Goal: Information Seeking & Learning: Learn about a topic

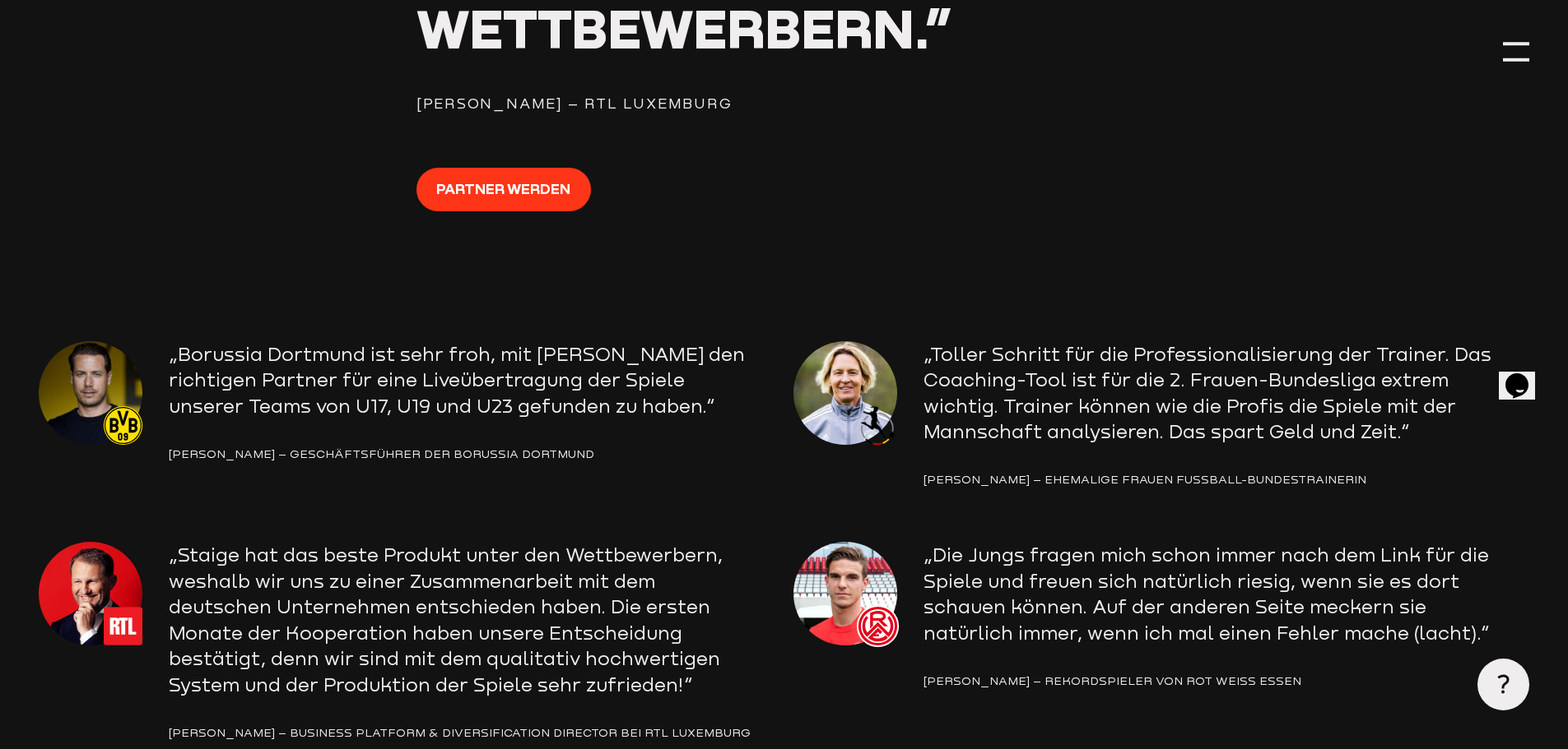
scroll to position [2550, 0]
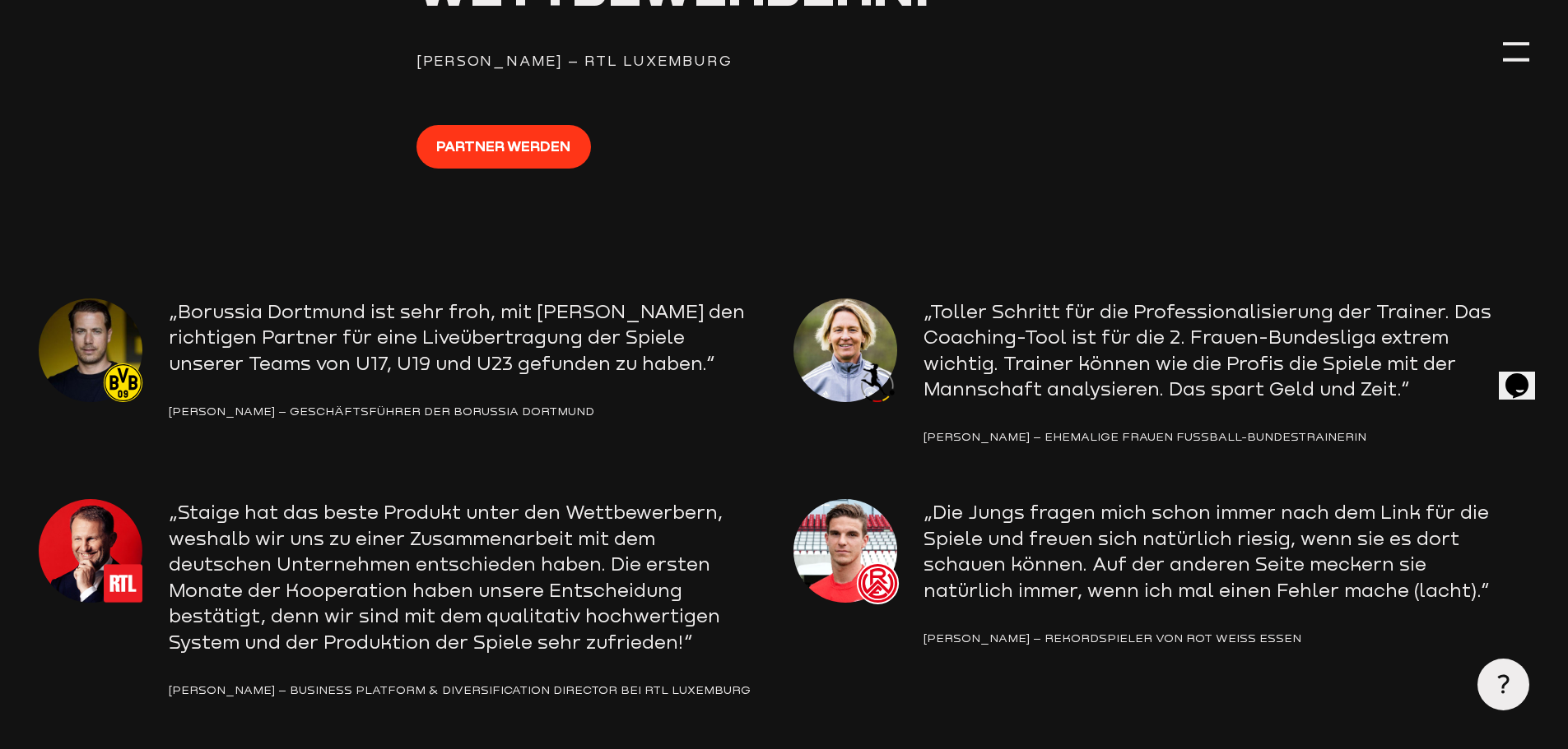
click at [98, 339] on img at bounding box center [90, 349] width 103 height 103
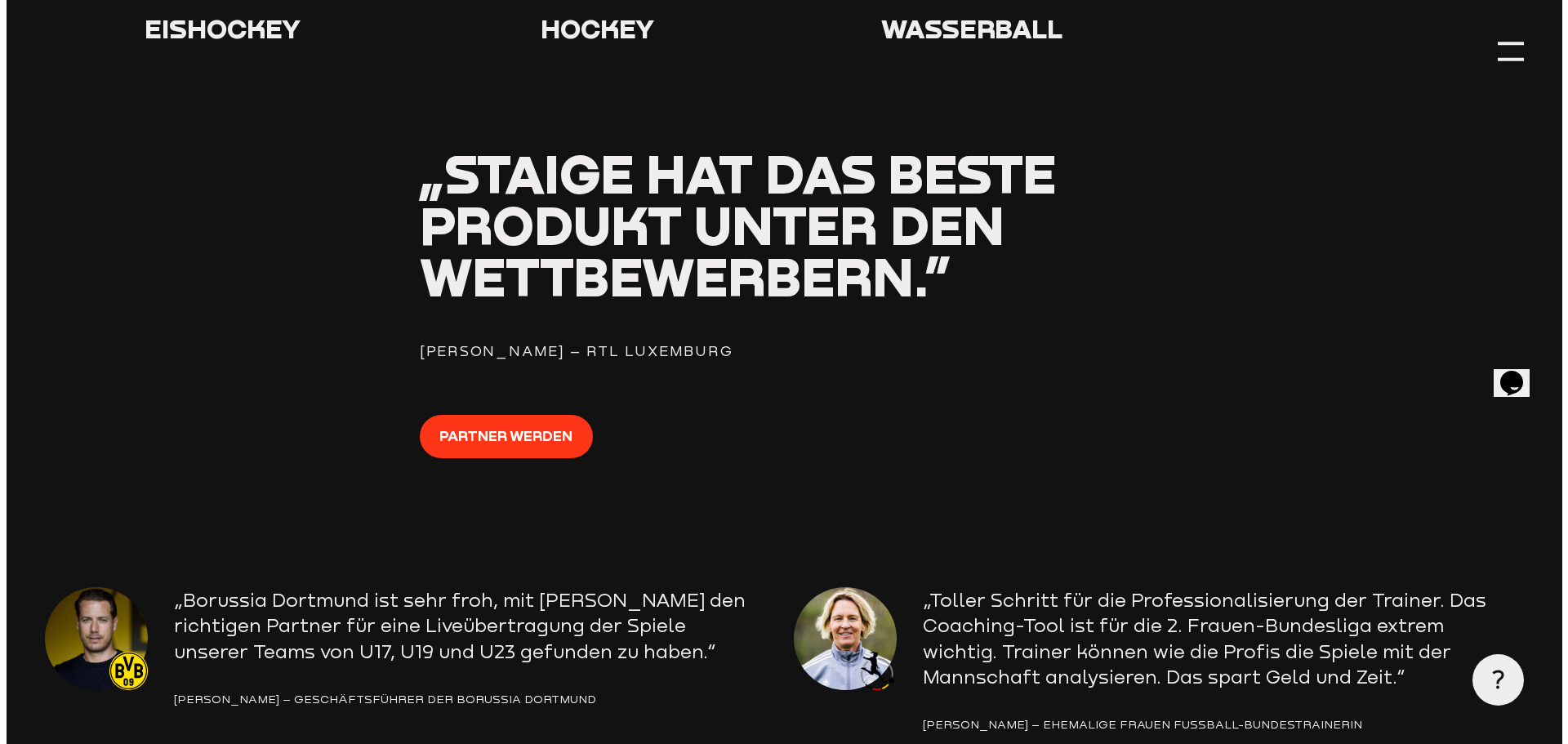
scroll to position [0, 0]
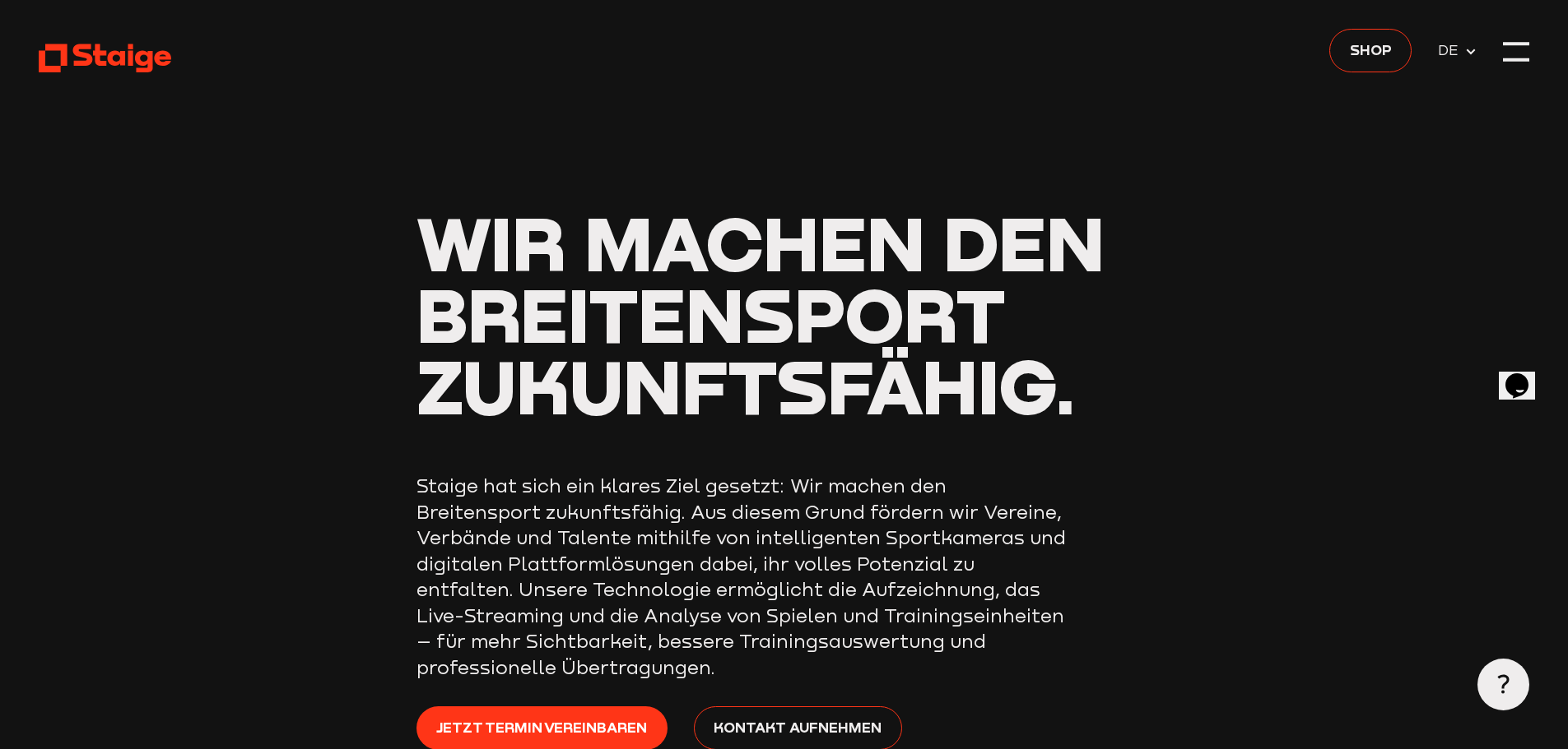
drag, startPoint x: 630, startPoint y: 679, endPoint x: 704, endPoint y: 269, distance: 416.6
click at [1512, 54] on div at bounding box center [1515, 51] width 26 height 26
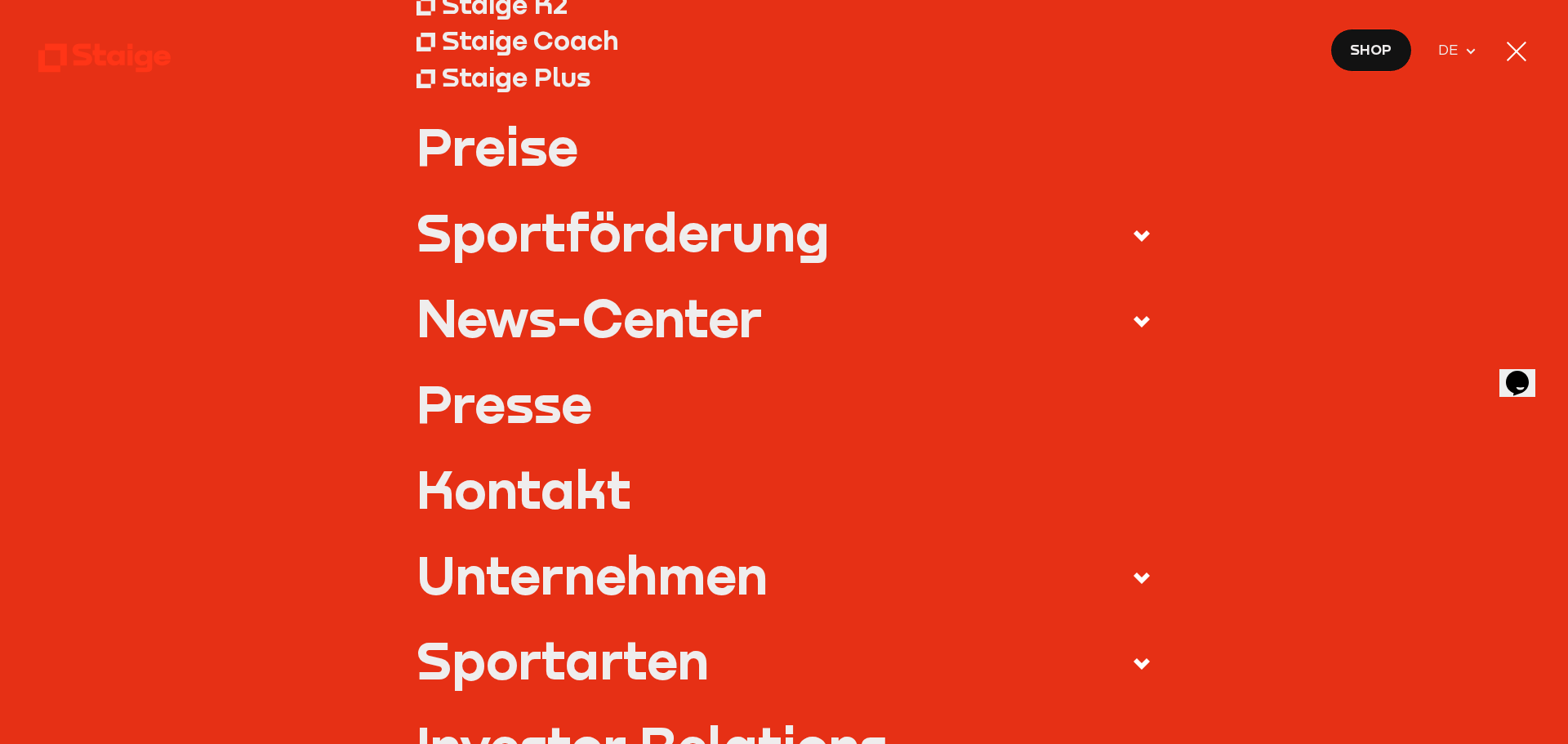
scroll to position [327, 0]
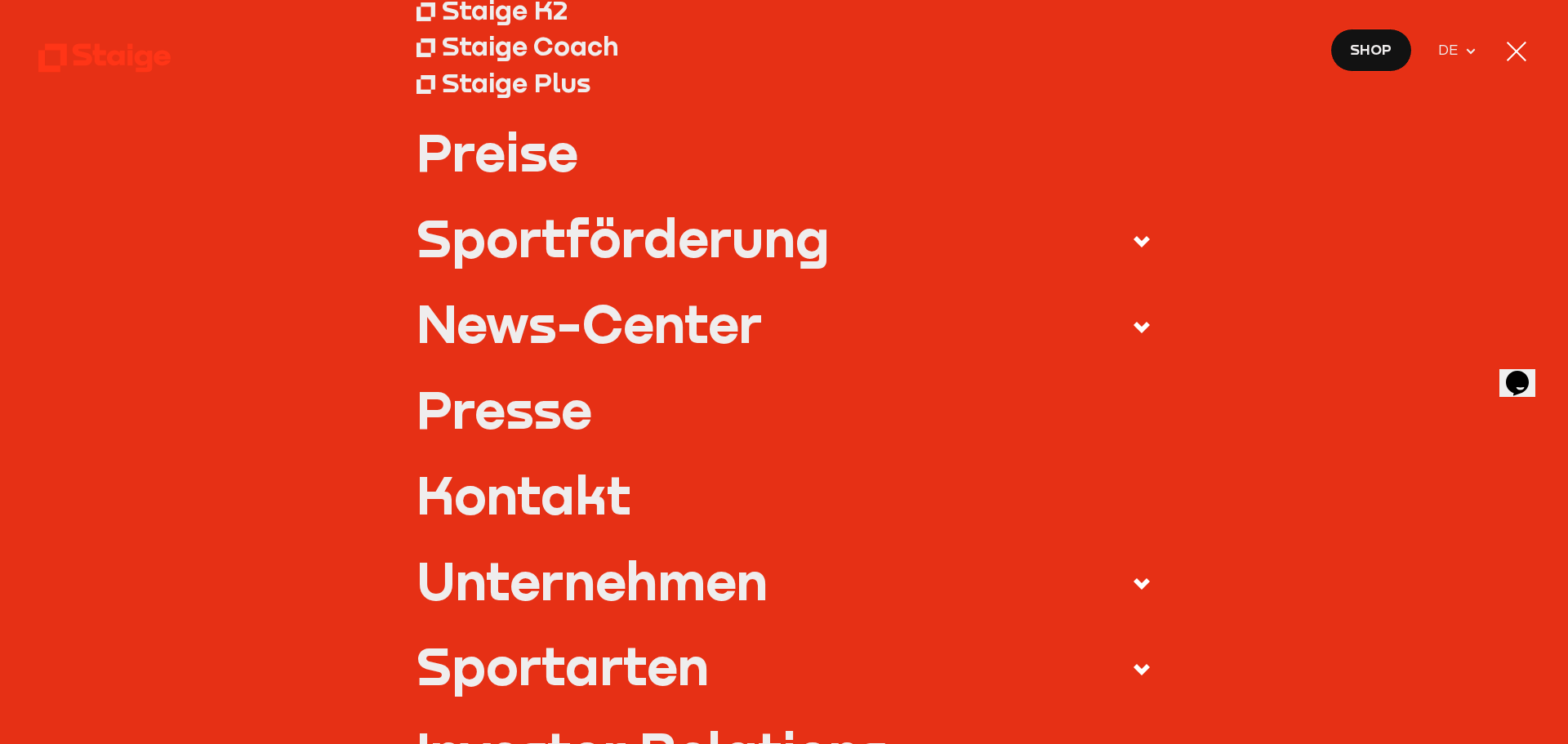
click at [523, 160] on link "Preise" at bounding box center [784, 152] width 736 height 52
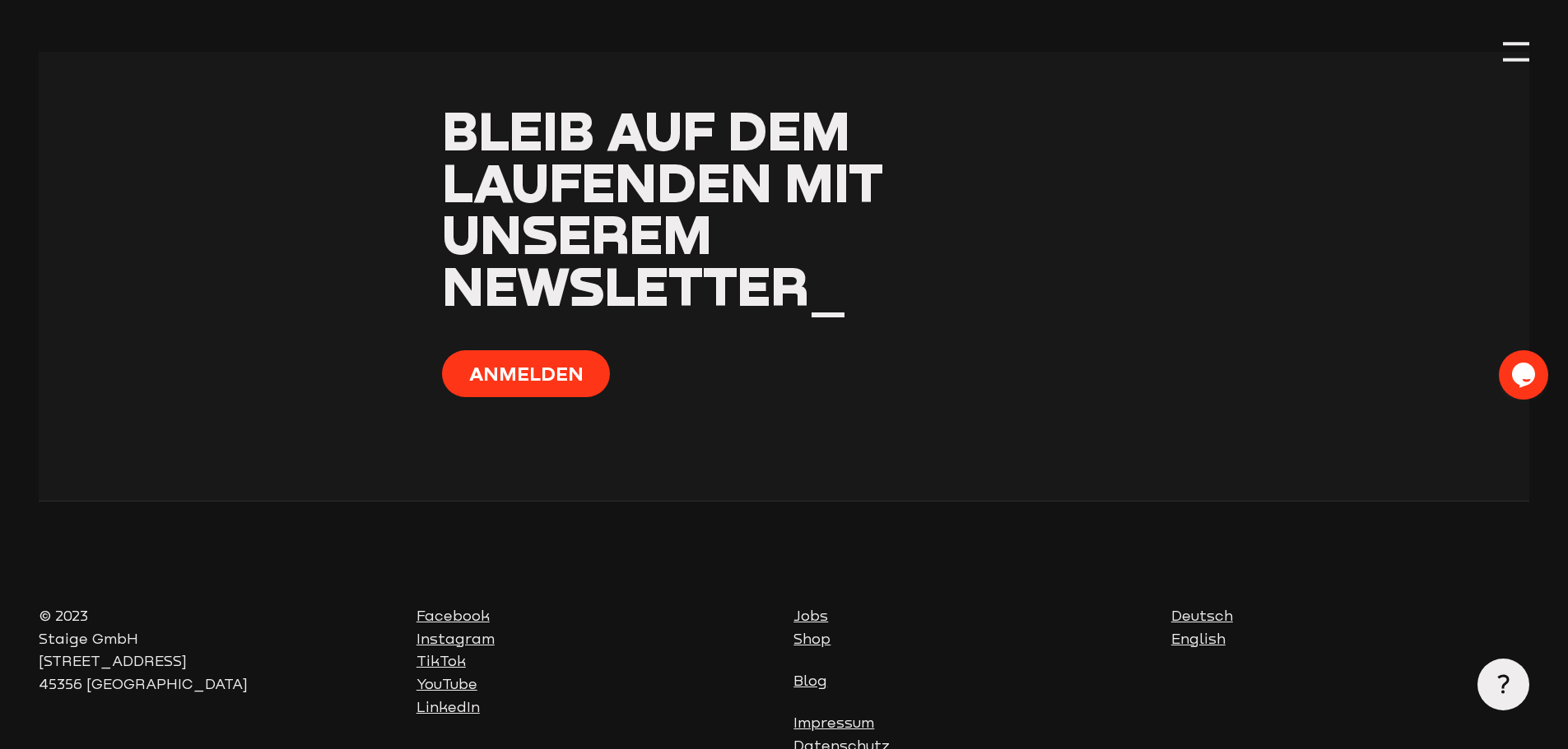
scroll to position [2199, 0]
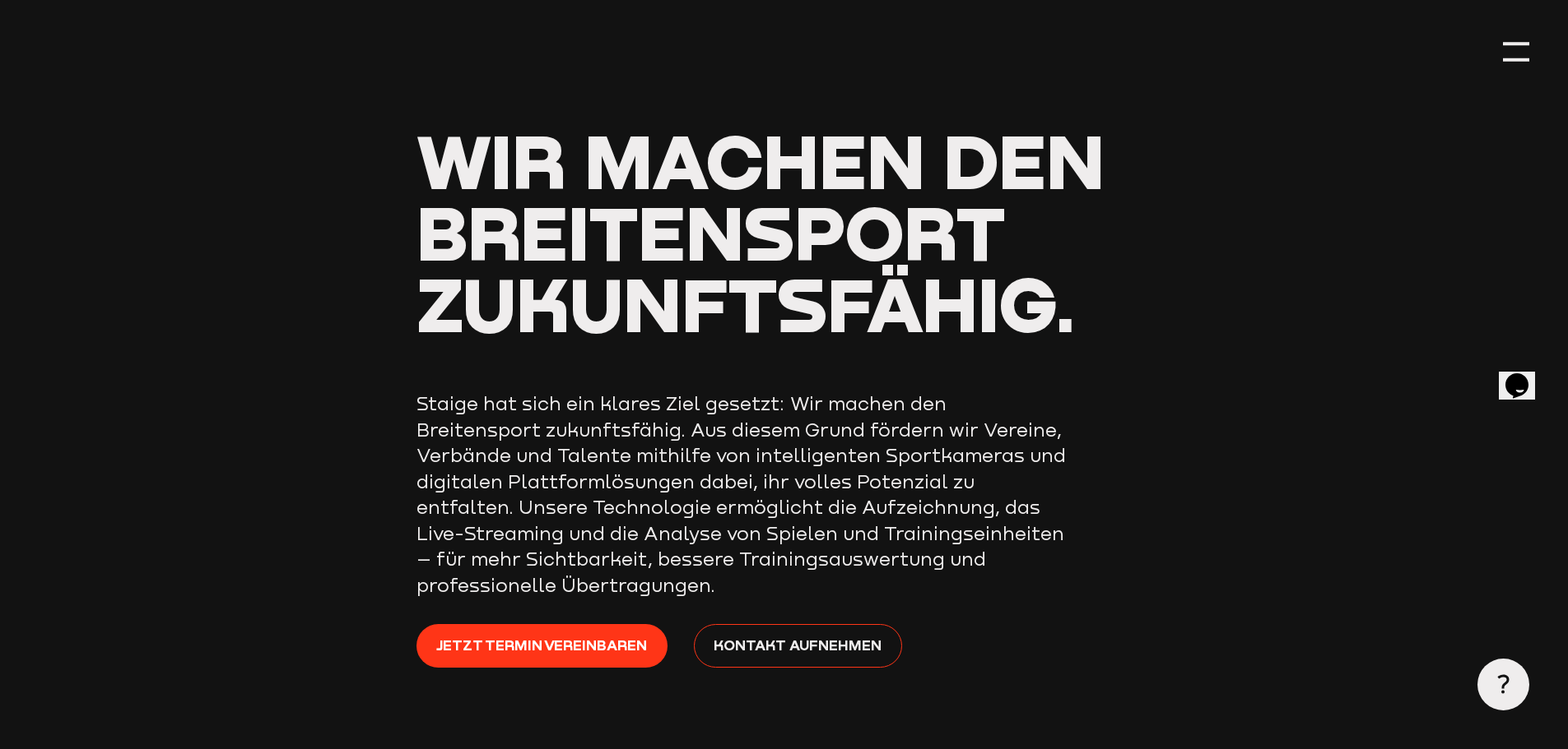
click at [1528, 54] on div at bounding box center [1515, 51] width 26 height 26
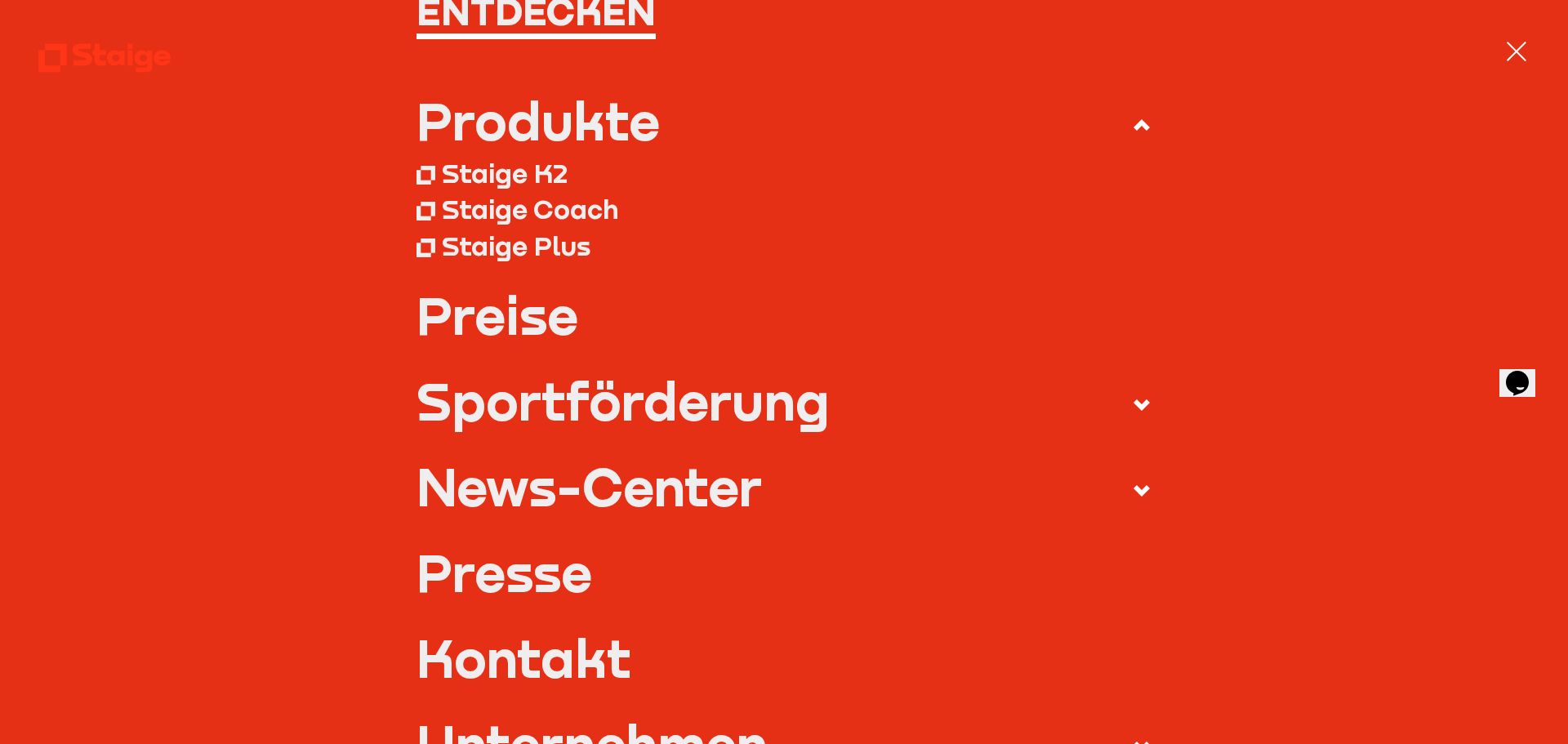
scroll to position [409, 0]
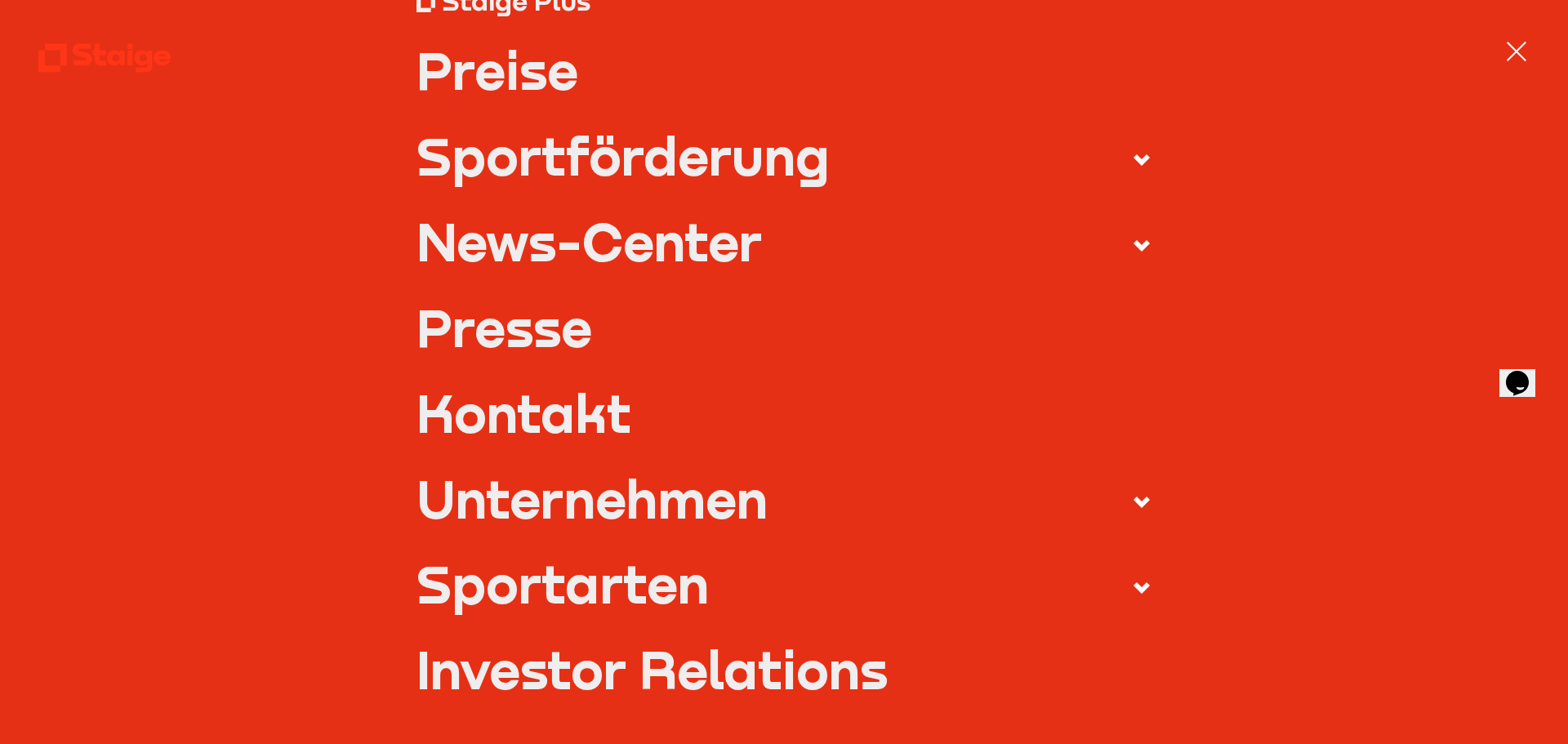
click at [1139, 244] on use at bounding box center [1142, 245] width 16 height 12
click at [0, 0] on input "News-Center" at bounding box center [0, 0] width 0 height 0
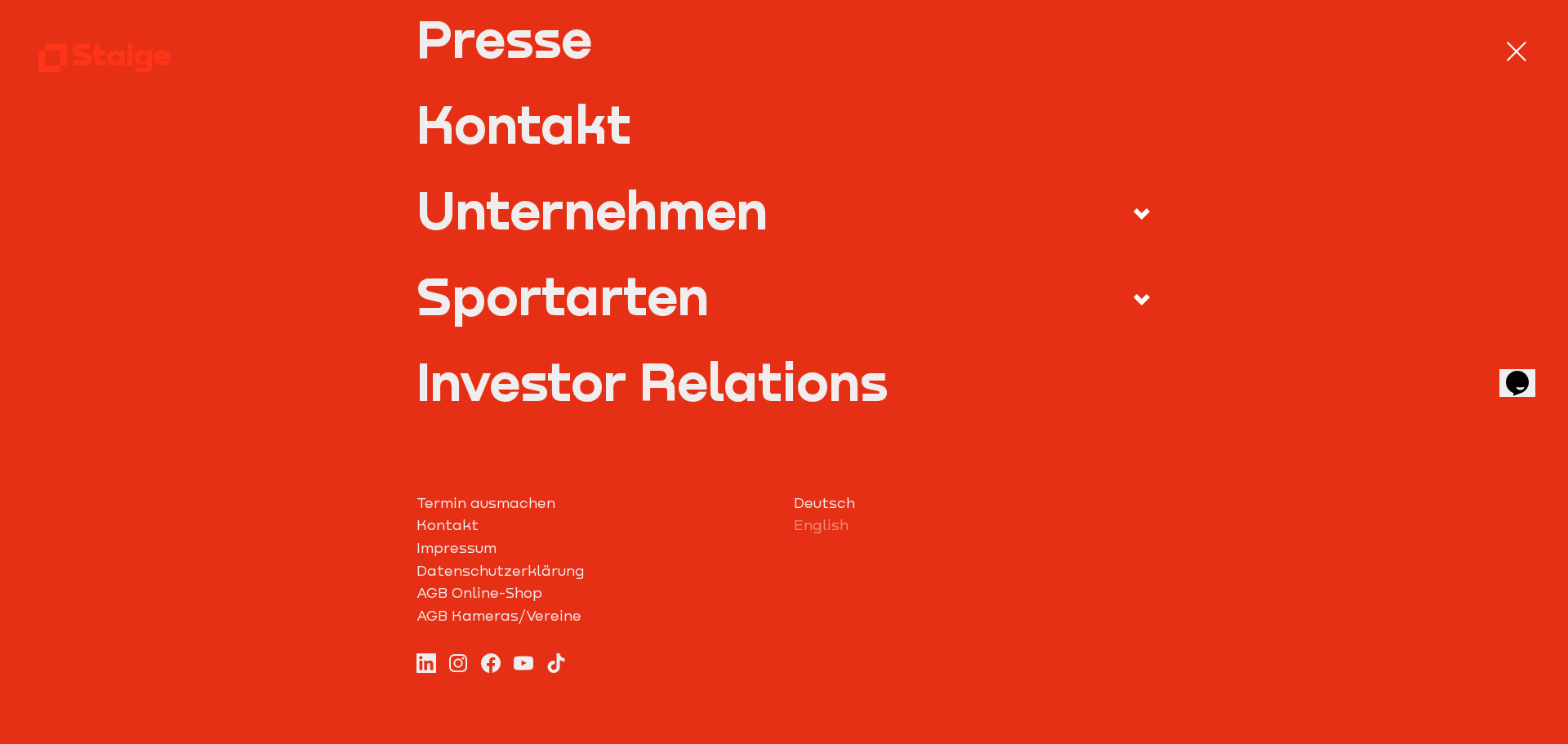
scroll to position [654, 0]
click at [1132, 209] on icon at bounding box center [1142, 213] width 20 height 20
click at [0, 0] on input "Unternehmen" at bounding box center [0, 0] width 0 height 0
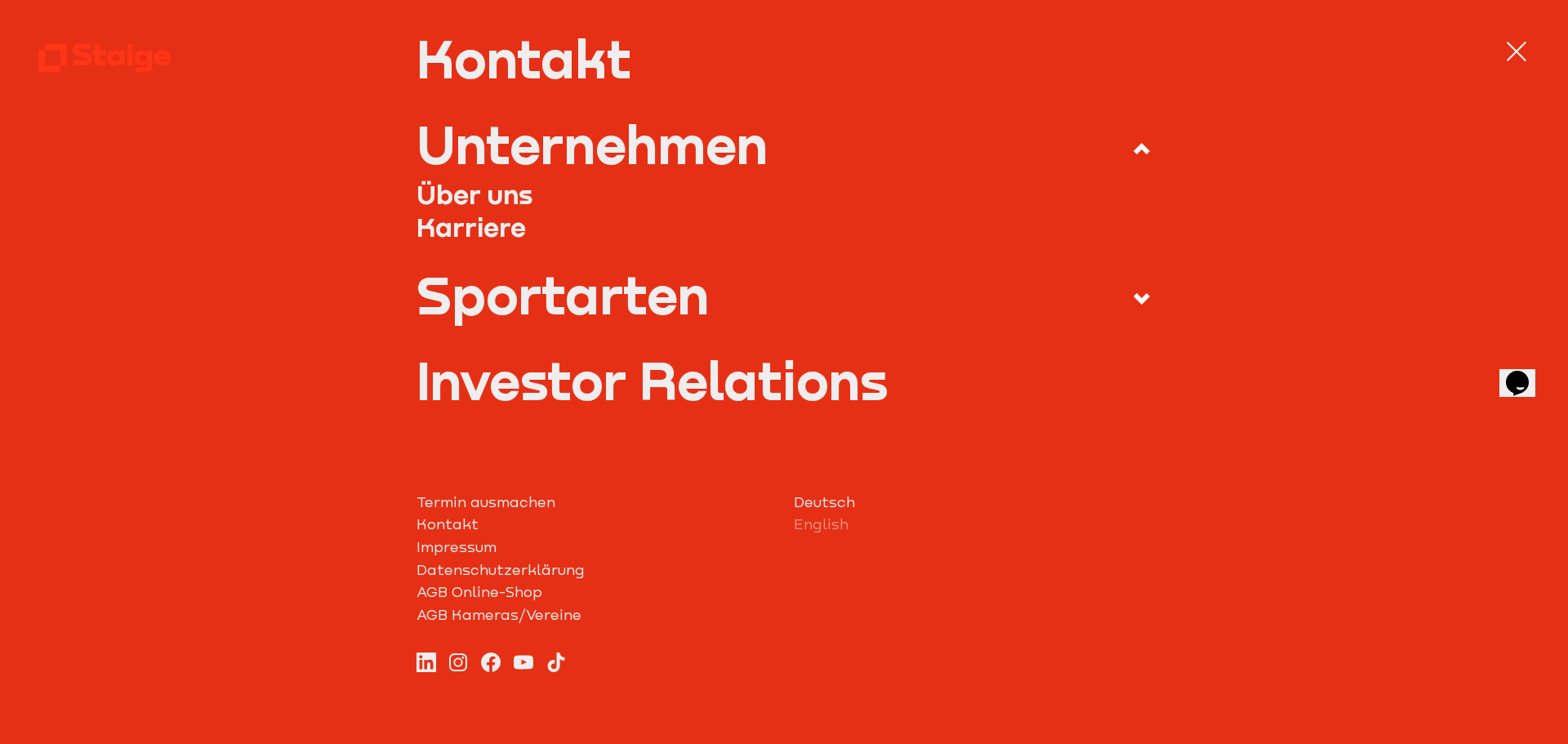
click at [563, 374] on link "Investor Relations" at bounding box center [784, 380] width 736 height 52
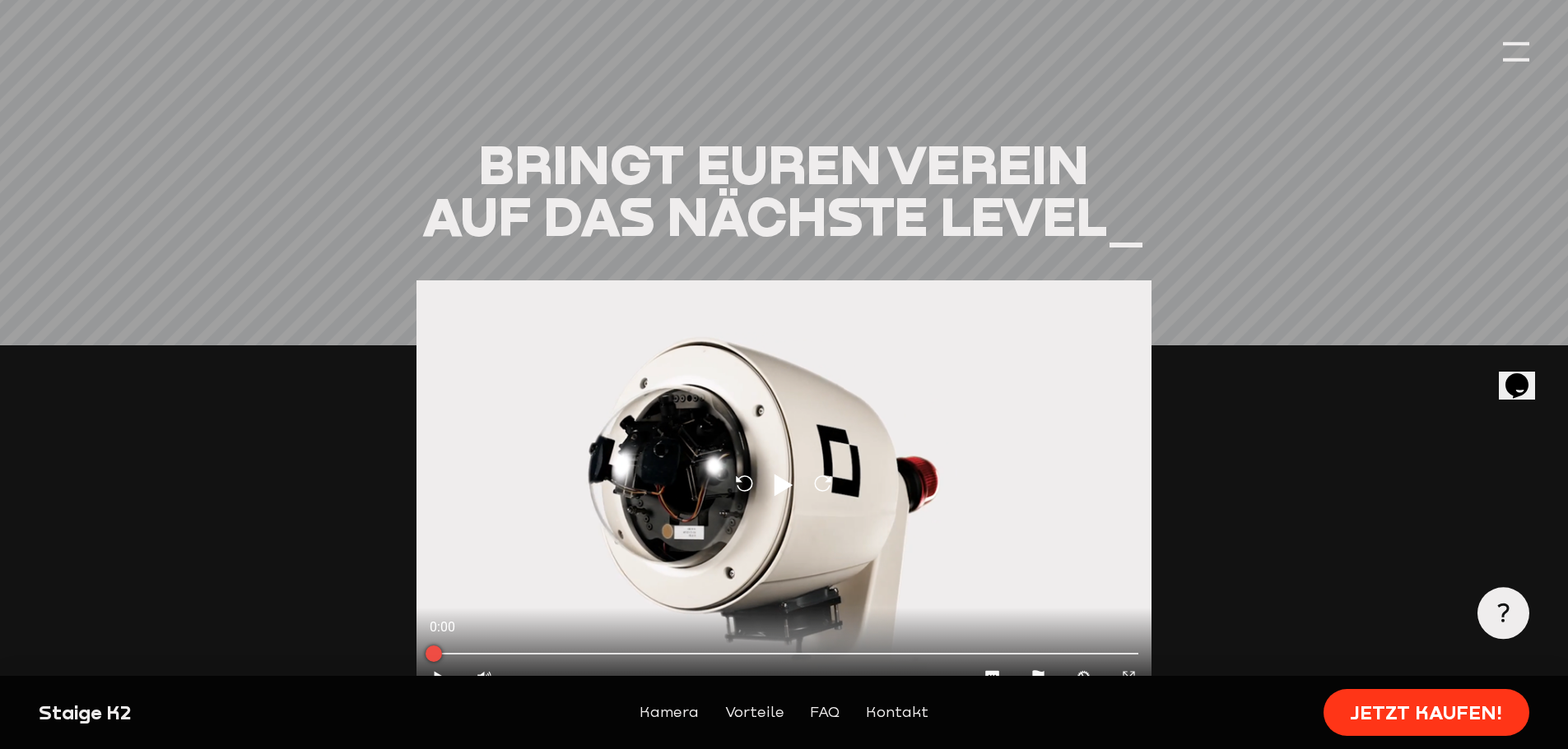
scroll to position [1727, 0]
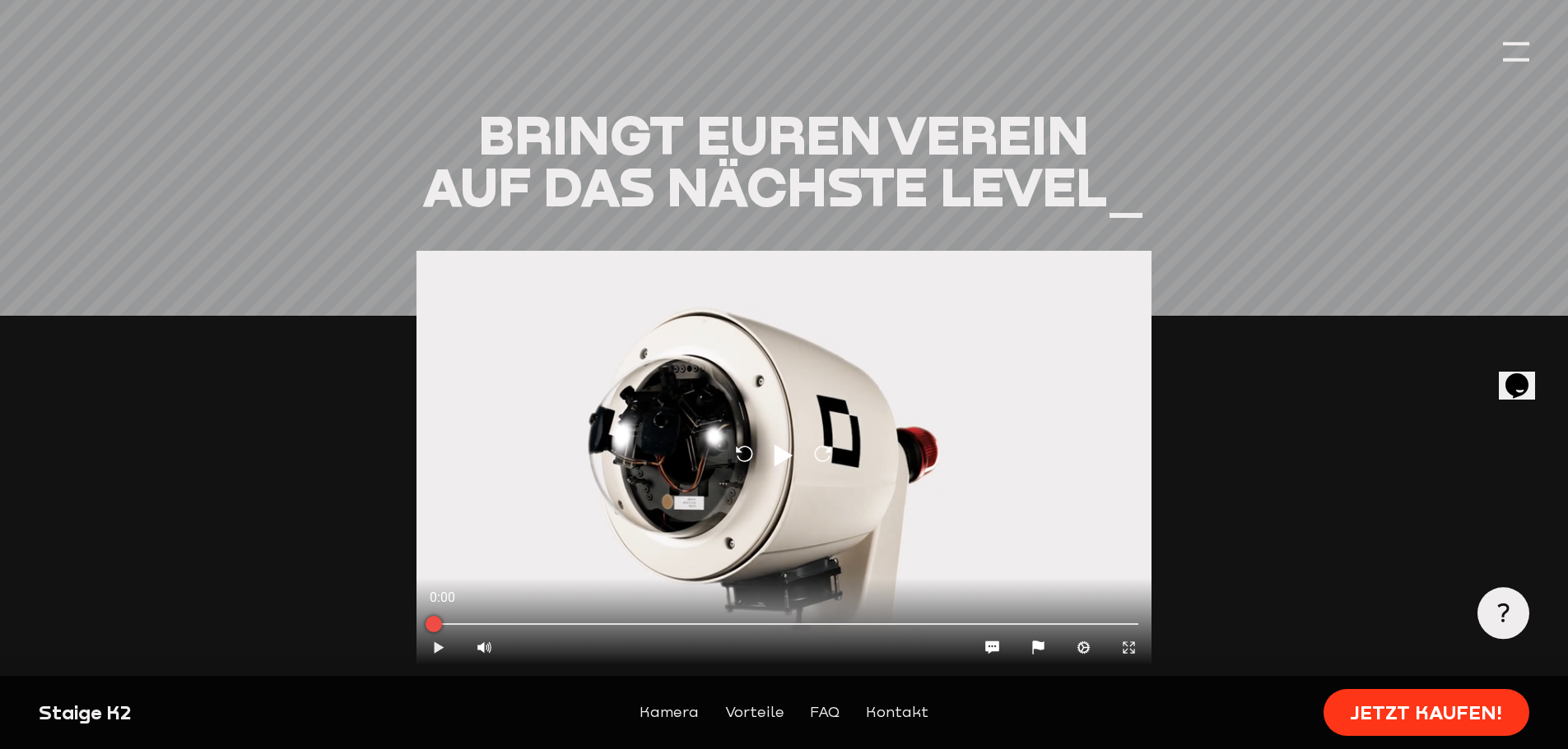
click at [436, 640] on icon "Play" at bounding box center [439, 648] width 15 height 15
type input "0.8"
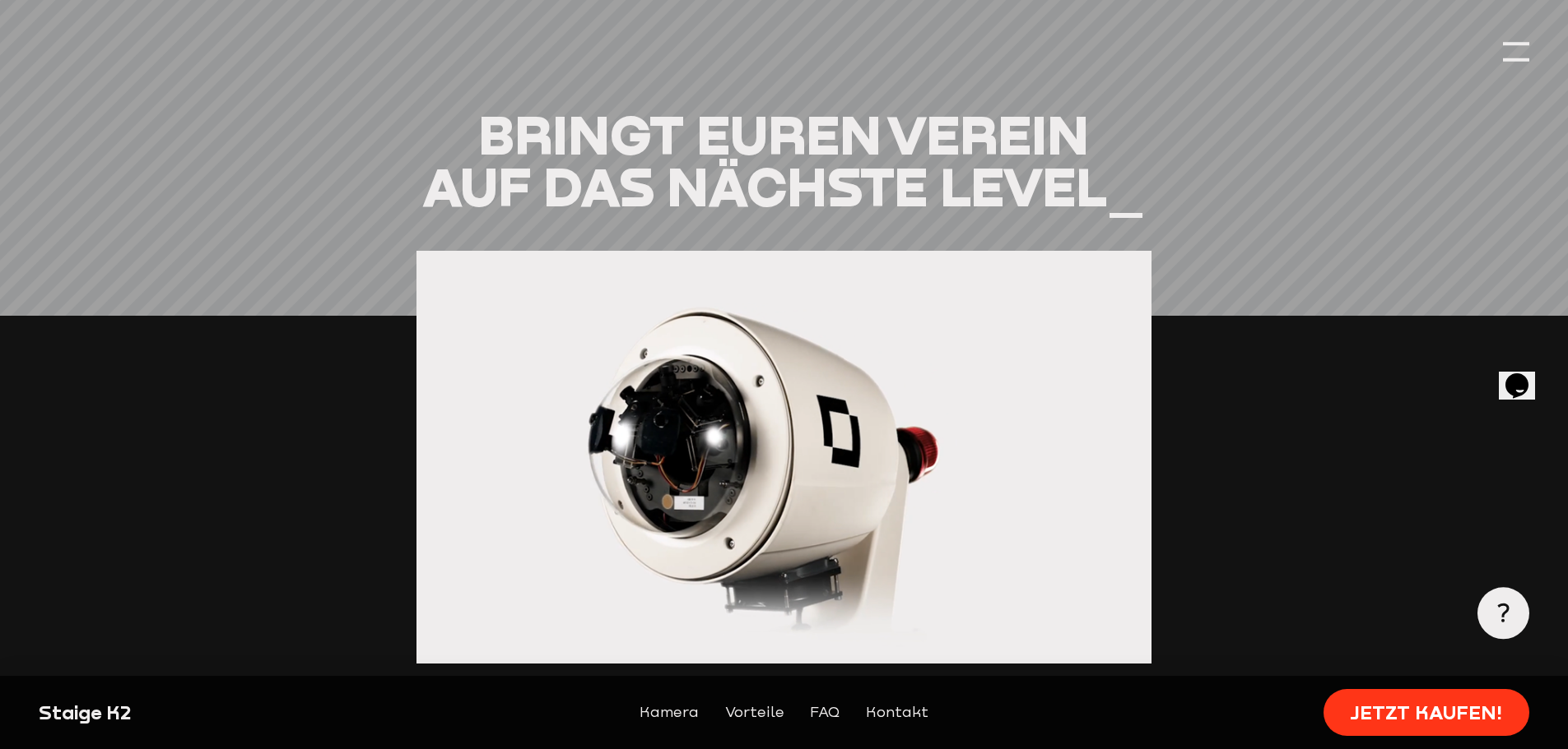
click at [248, 384] on section "Bringt euren Verein auf das nächste Level_ 0:08 Pause Volume High Chatbox Ellip…" at bounding box center [784, 547] width 1490 height 877
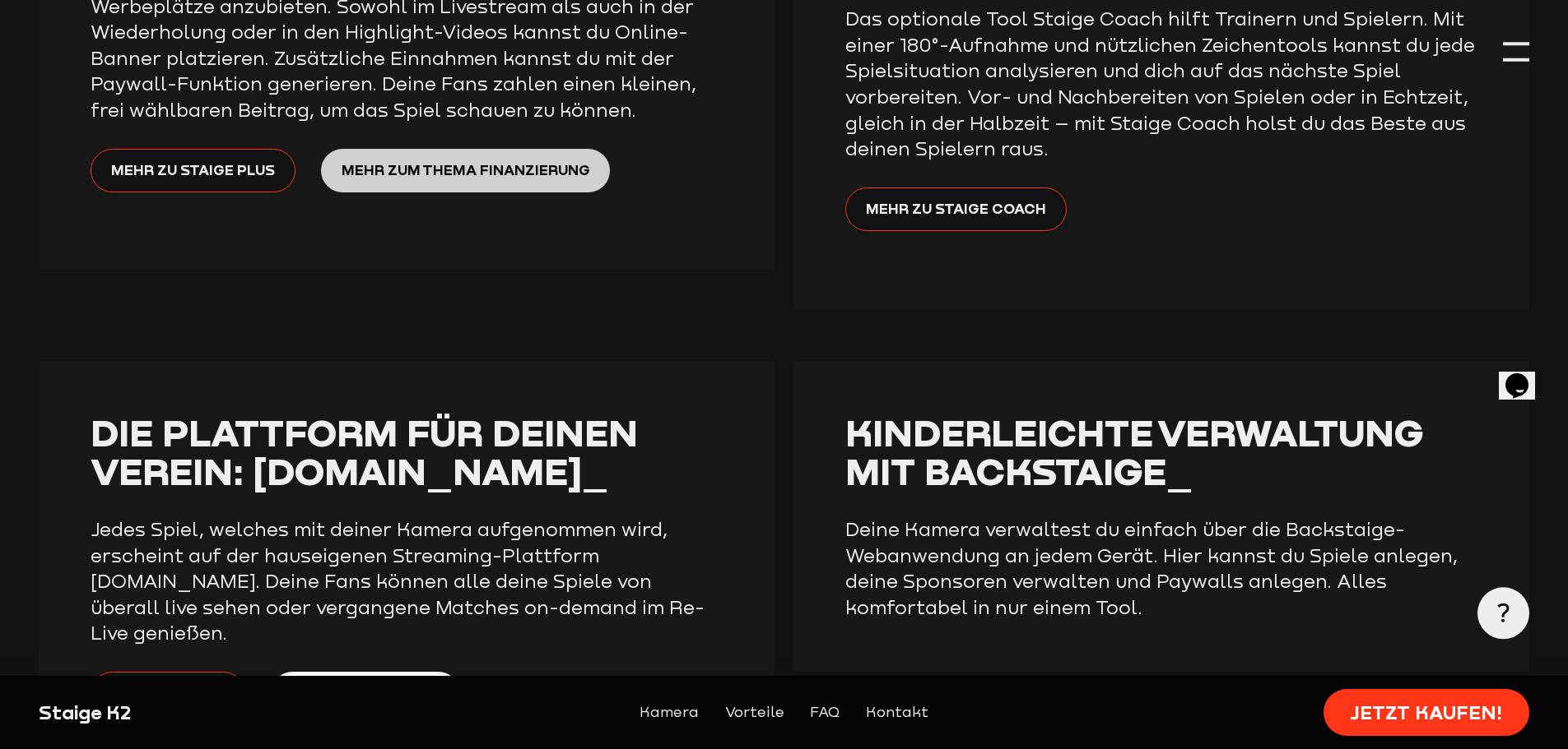
scroll to position [3948, 0]
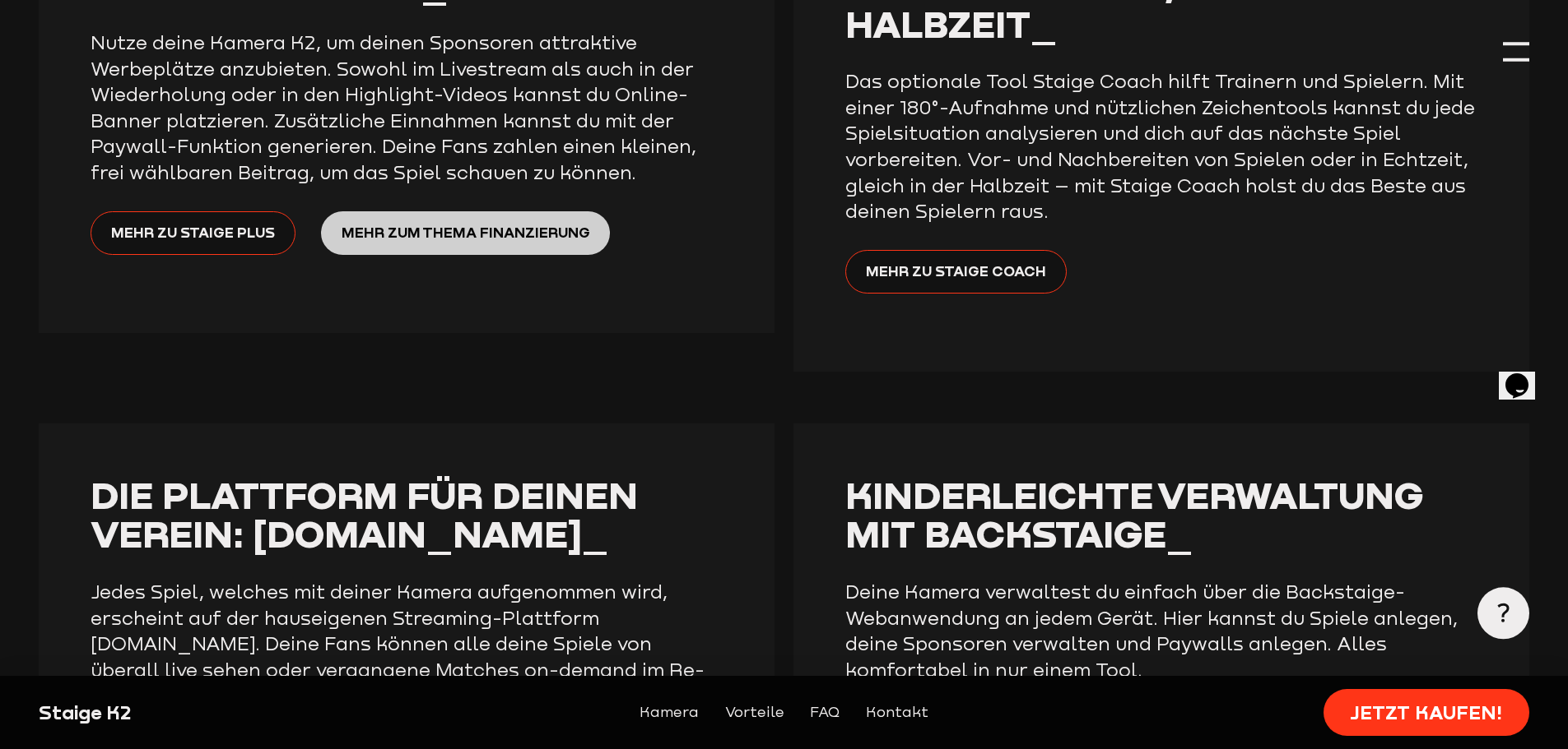
click at [522, 220] on span "Mehr zum Thema Finanzierung" at bounding box center [465, 232] width 249 height 23
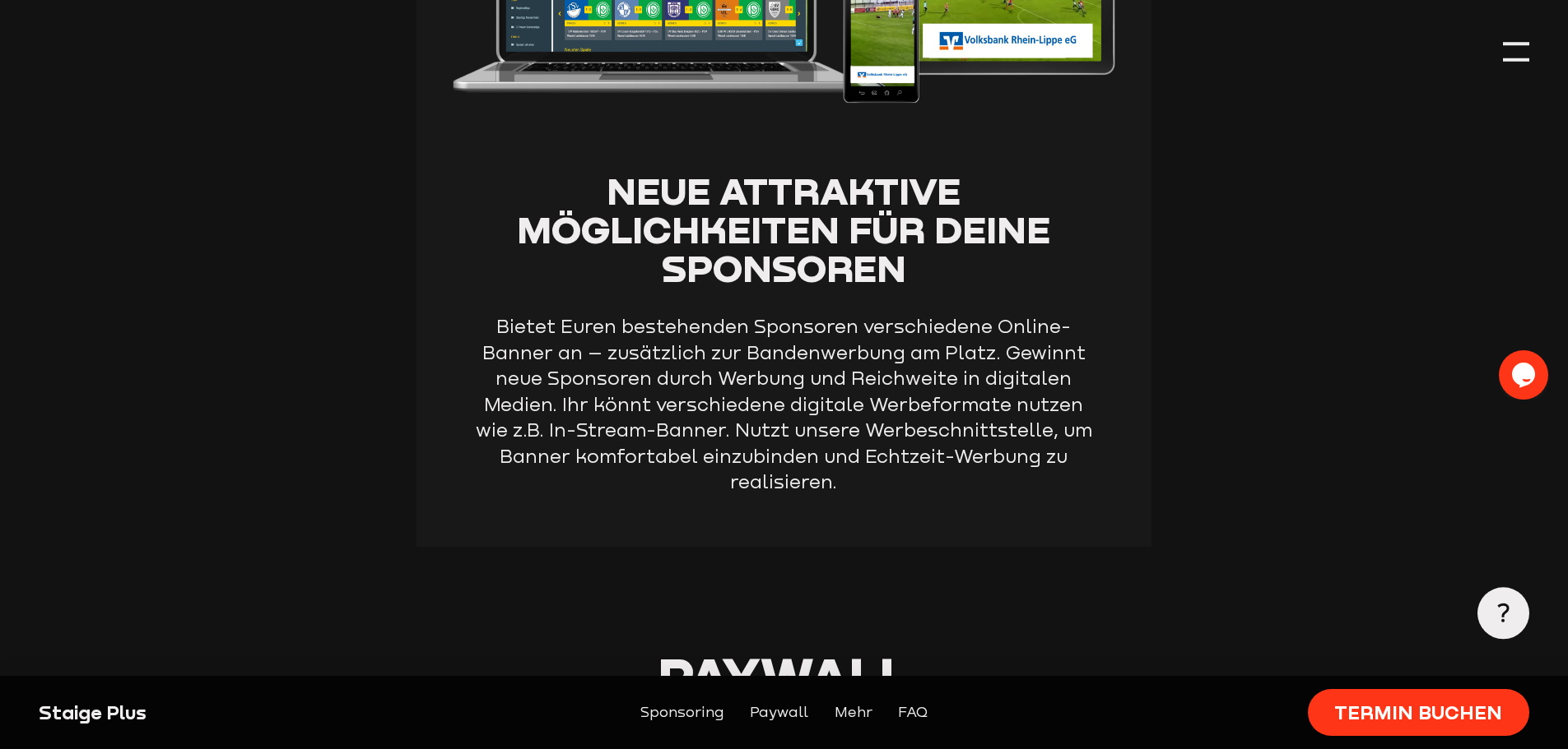
scroll to position [1810, 0]
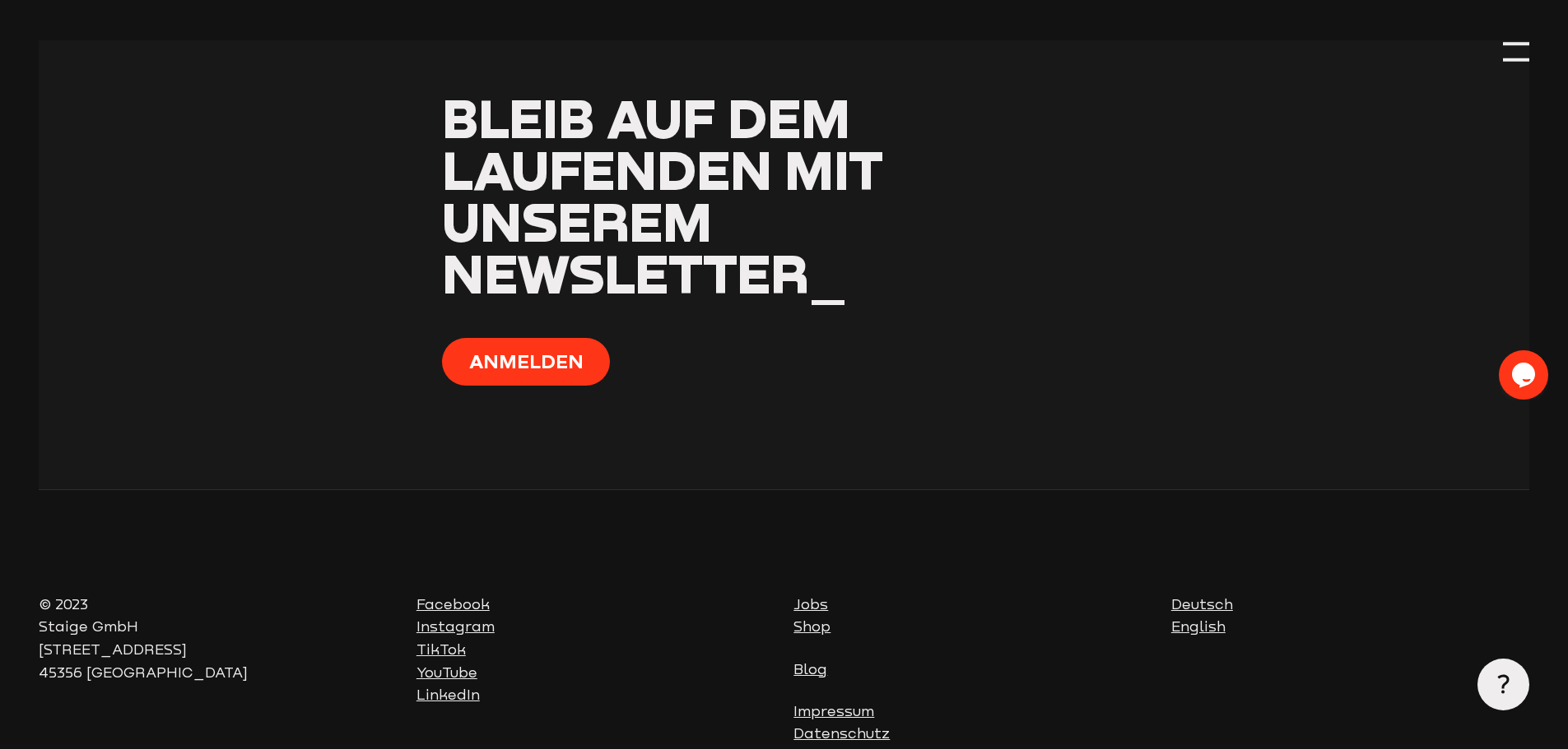
scroll to position [6447, 0]
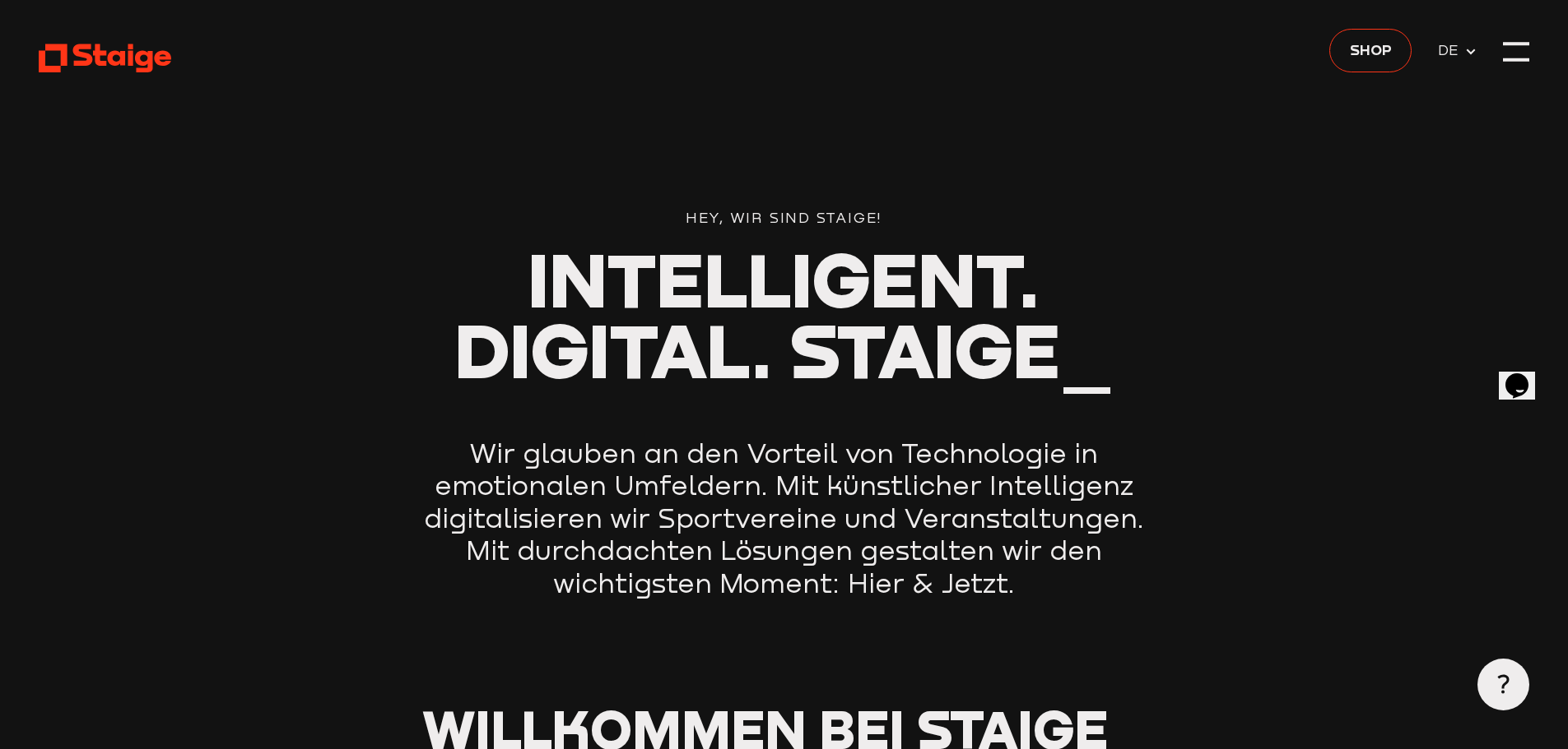
scroll to position [576, 0]
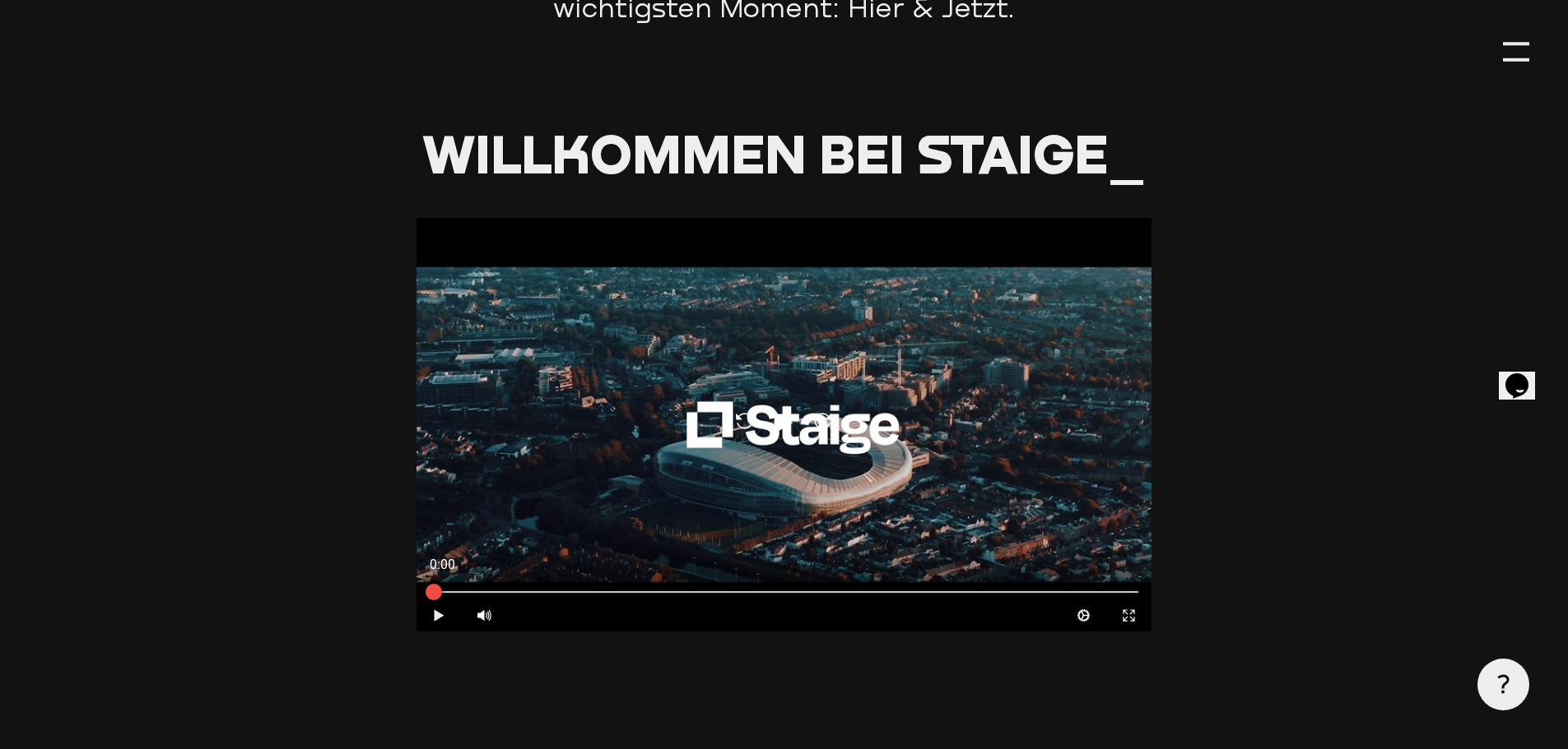
click at [439, 623] on icon "Play" at bounding box center [439, 615] width 15 height 15
type input "0.8"
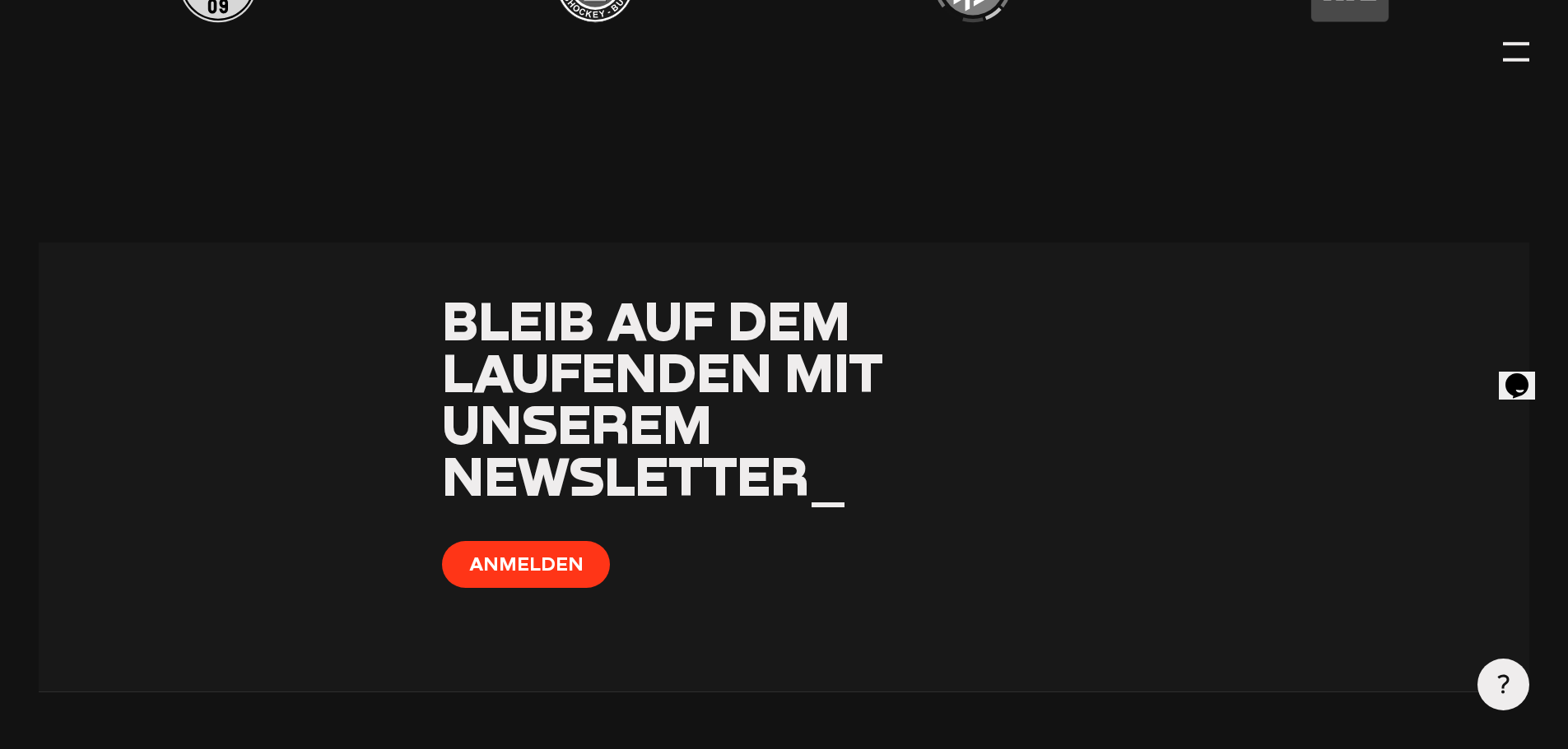
scroll to position [4894, 0]
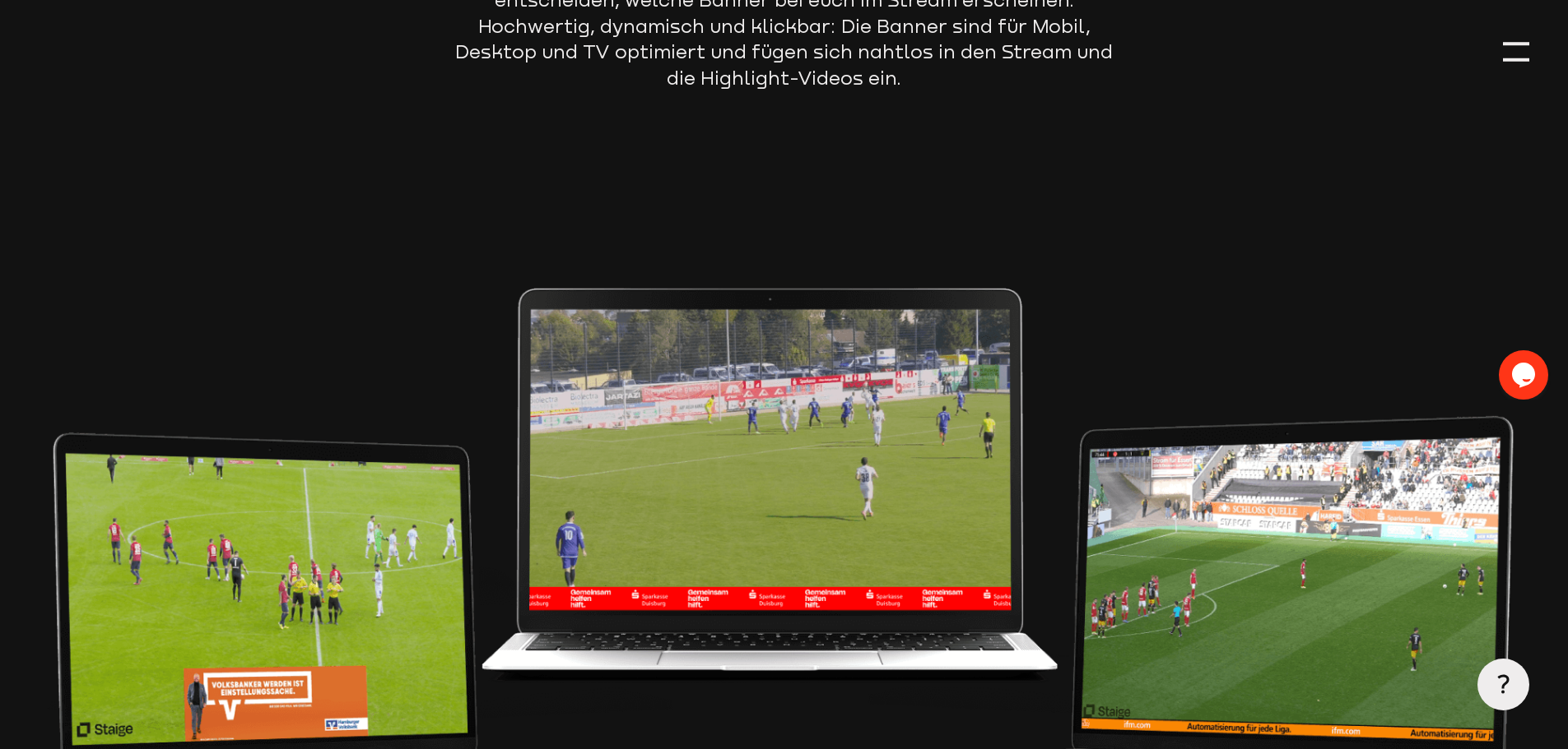
scroll to position [1151, 0]
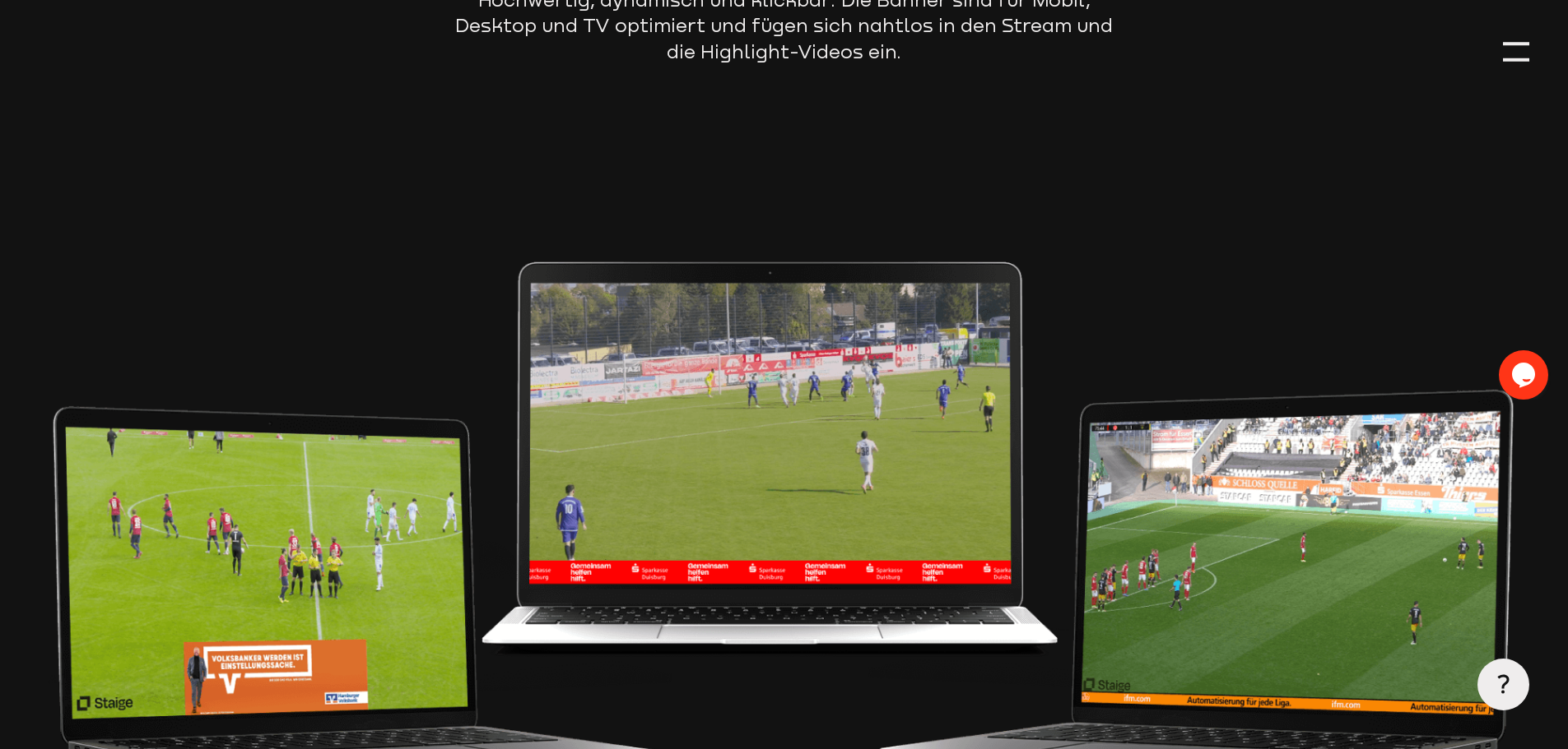
click at [670, 405] on img at bounding box center [784, 513] width 1490 height 844
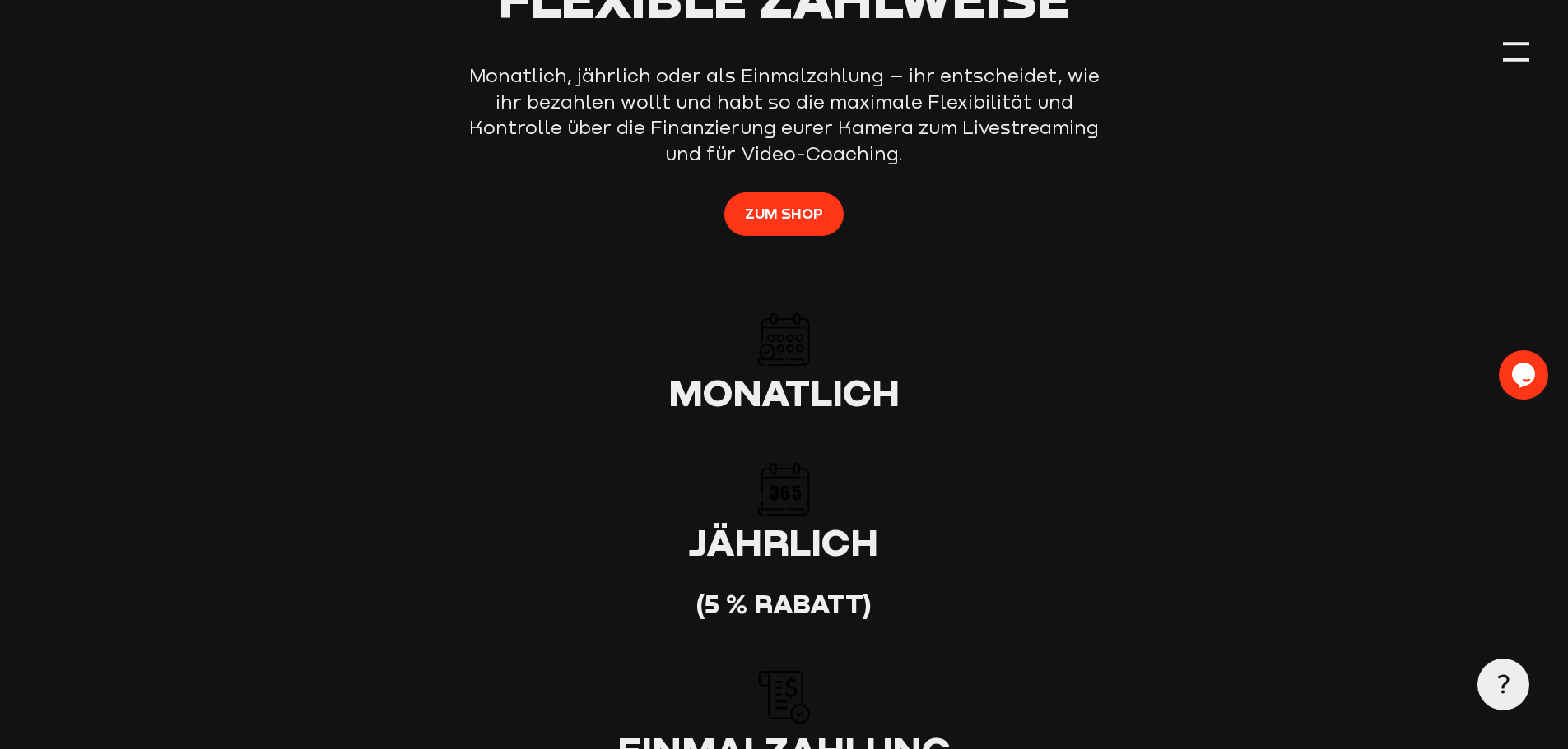
scroll to position [3865, 0]
